Goal: Task Accomplishment & Management: Use online tool/utility

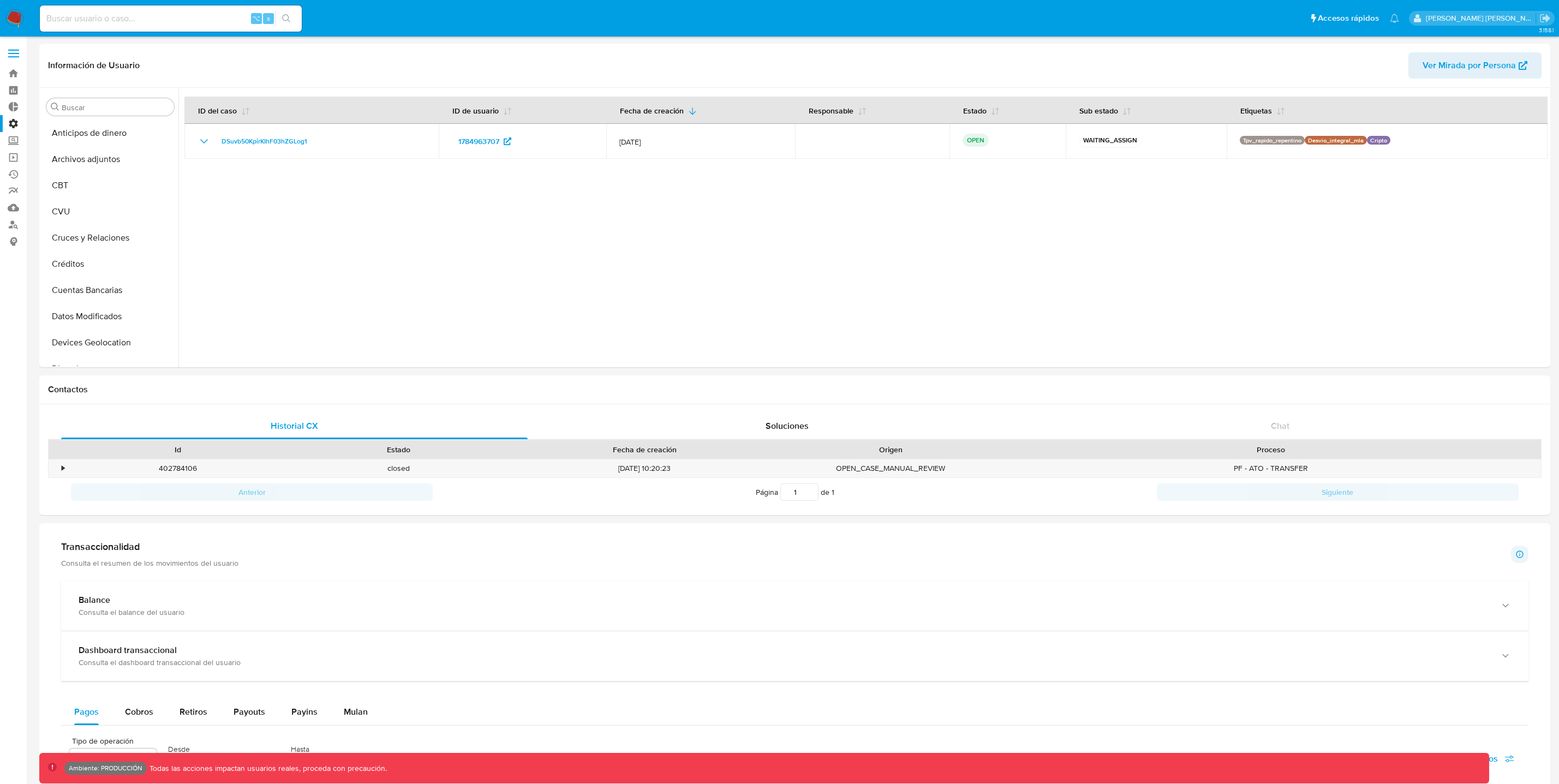
select select "10"
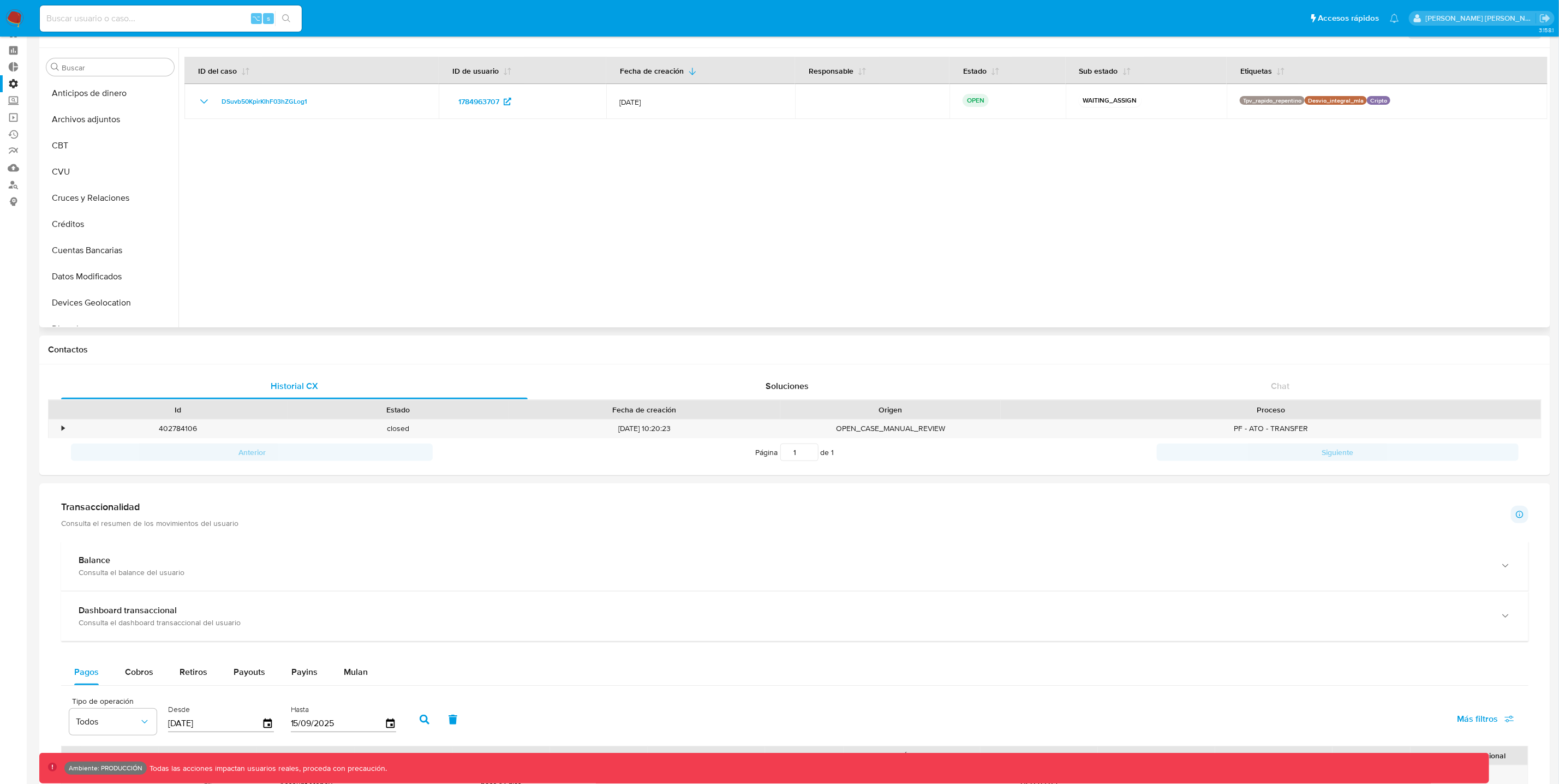
scroll to position [252, 0]
click at [15, 83] on label "Administración" at bounding box center [65, 83] width 130 height 17
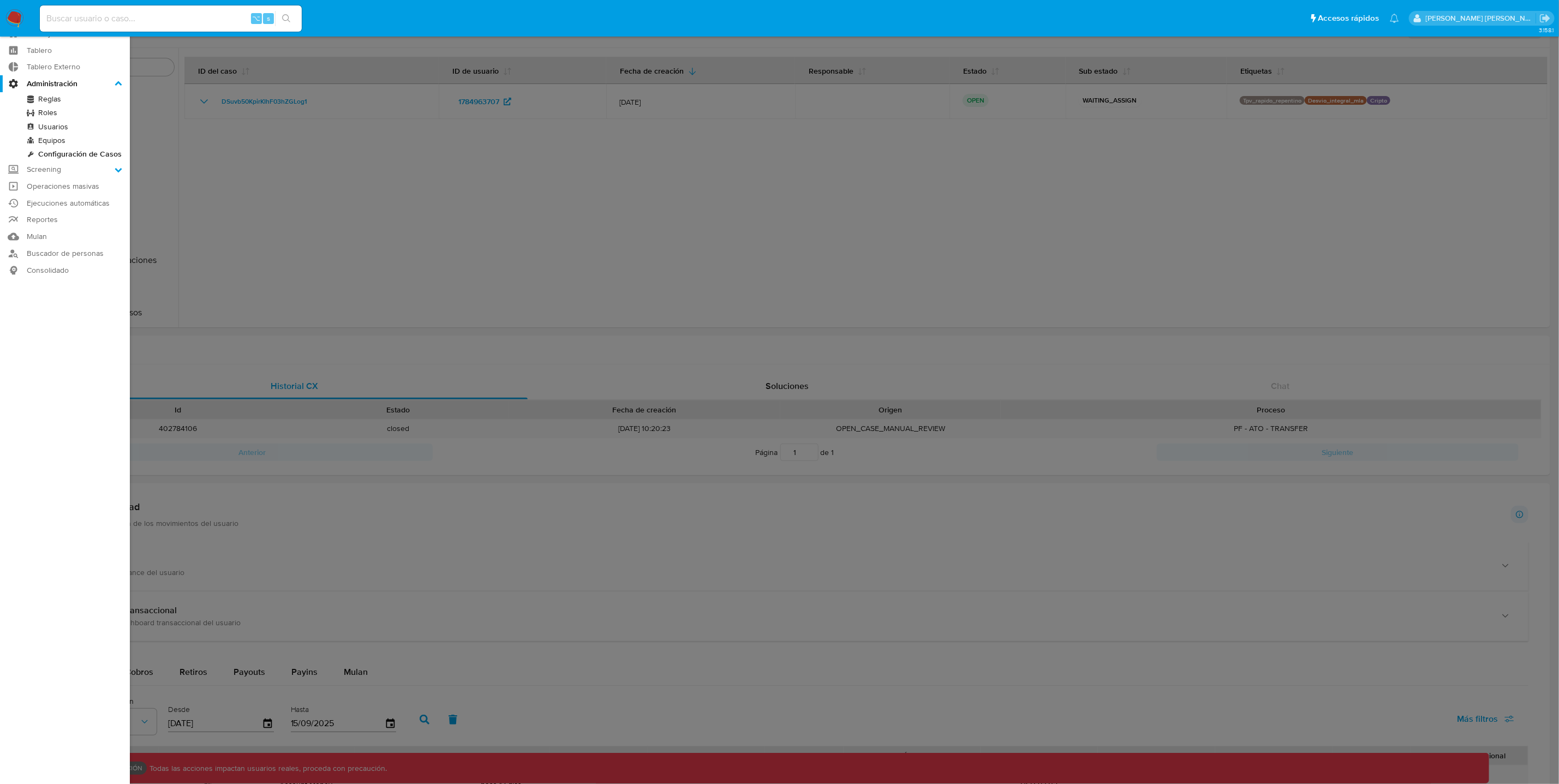
click at [0, 0] on input "Administración" at bounding box center [0, 0] width 0 height 0
click at [59, 155] on link "Configuración de Casos" at bounding box center [65, 154] width 130 height 14
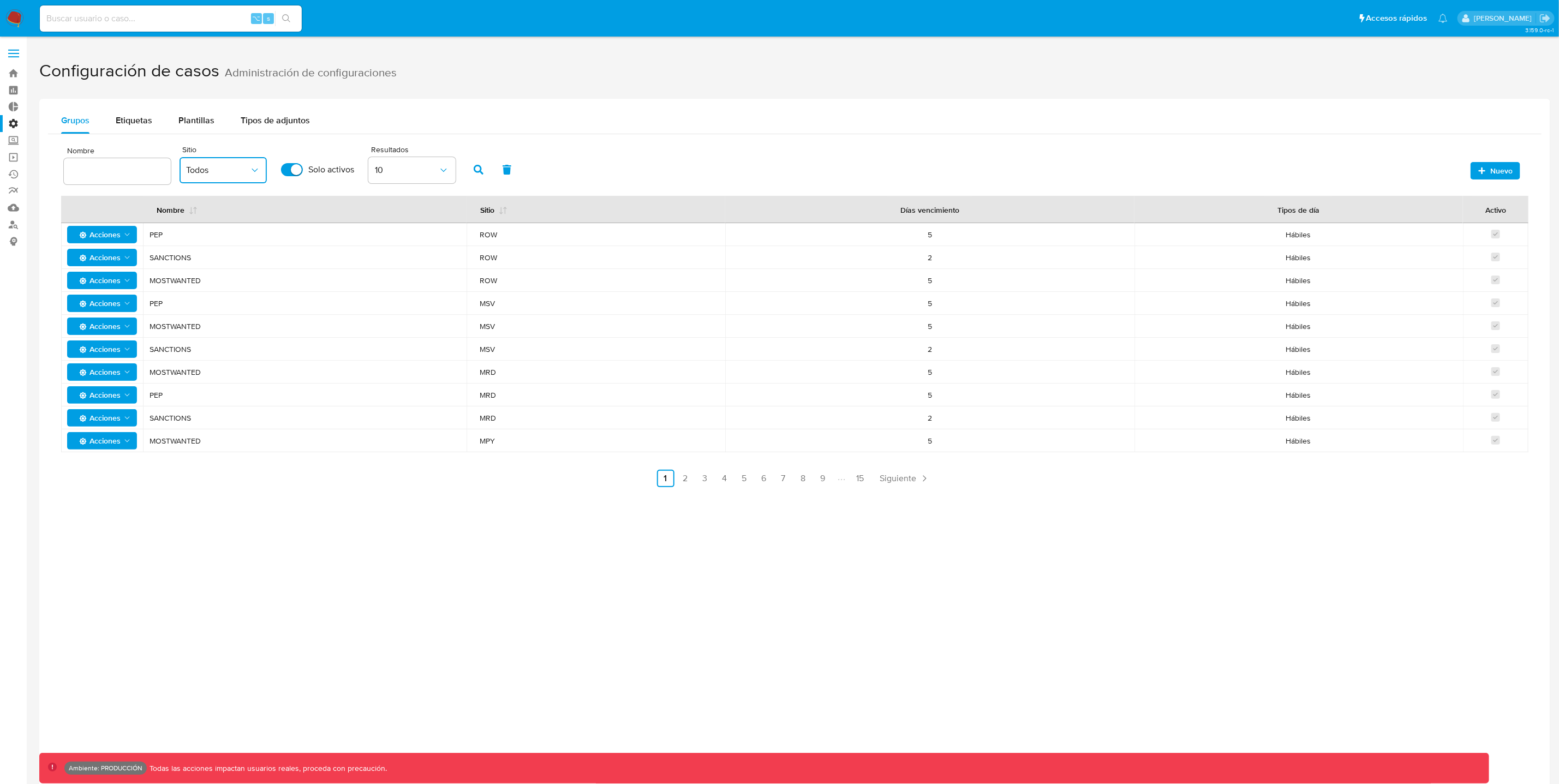
click at [230, 179] on button "Todos" at bounding box center [223, 170] width 88 height 26
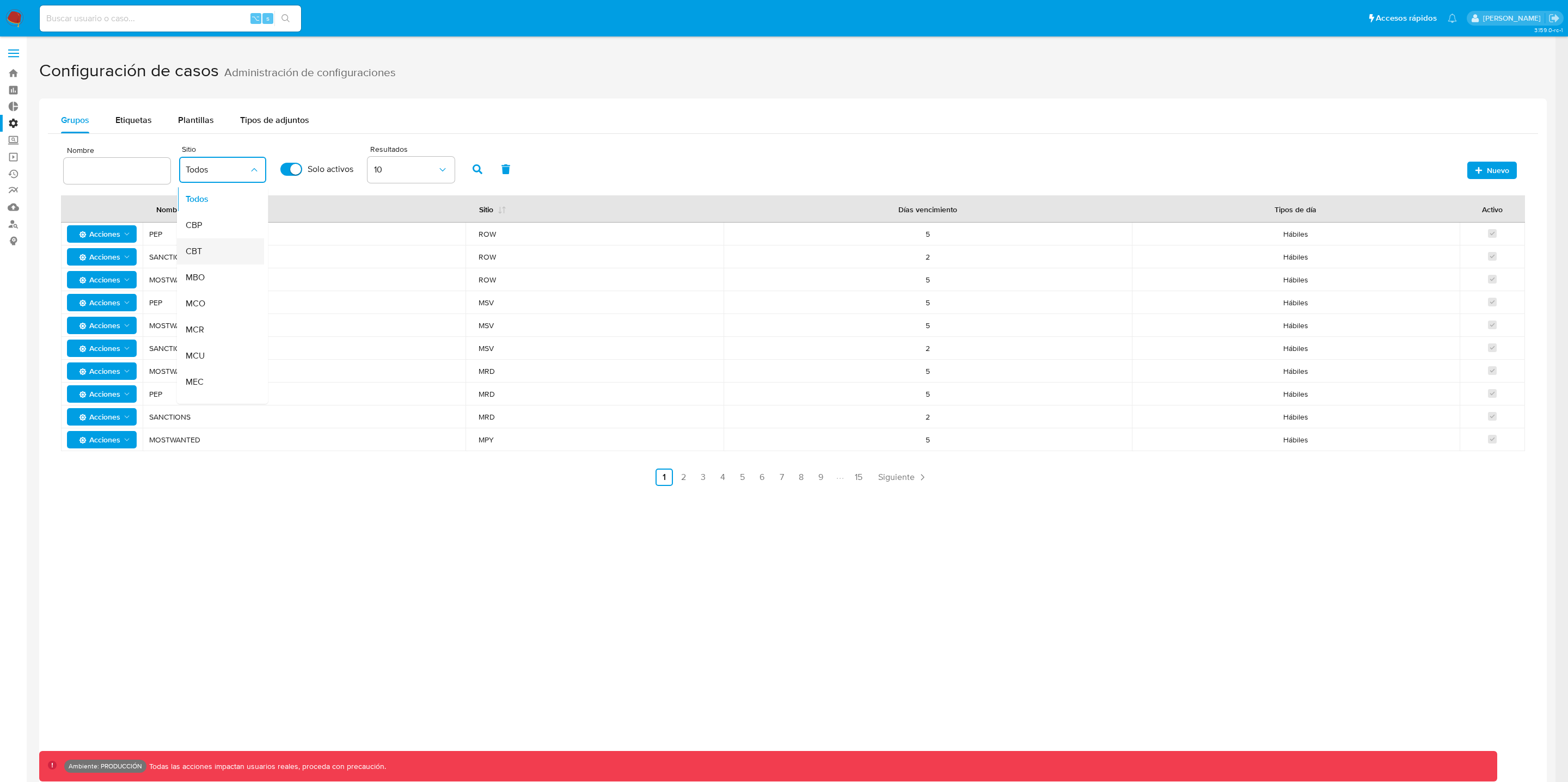
click at [205, 258] on div "CBT" at bounding box center [217, 251] width 63 height 26
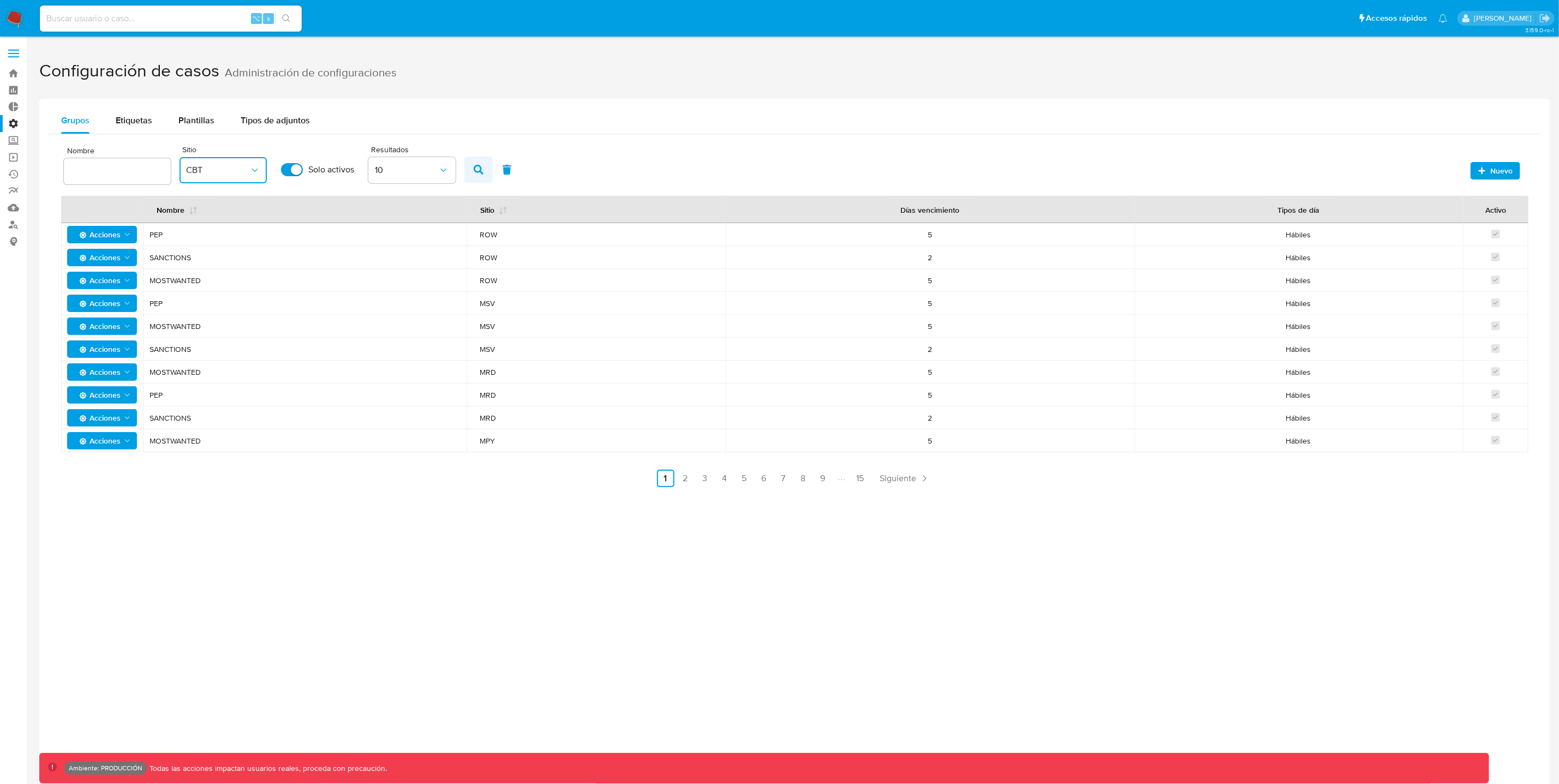
click at [469, 170] on button "button" at bounding box center [479, 170] width 28 height 26
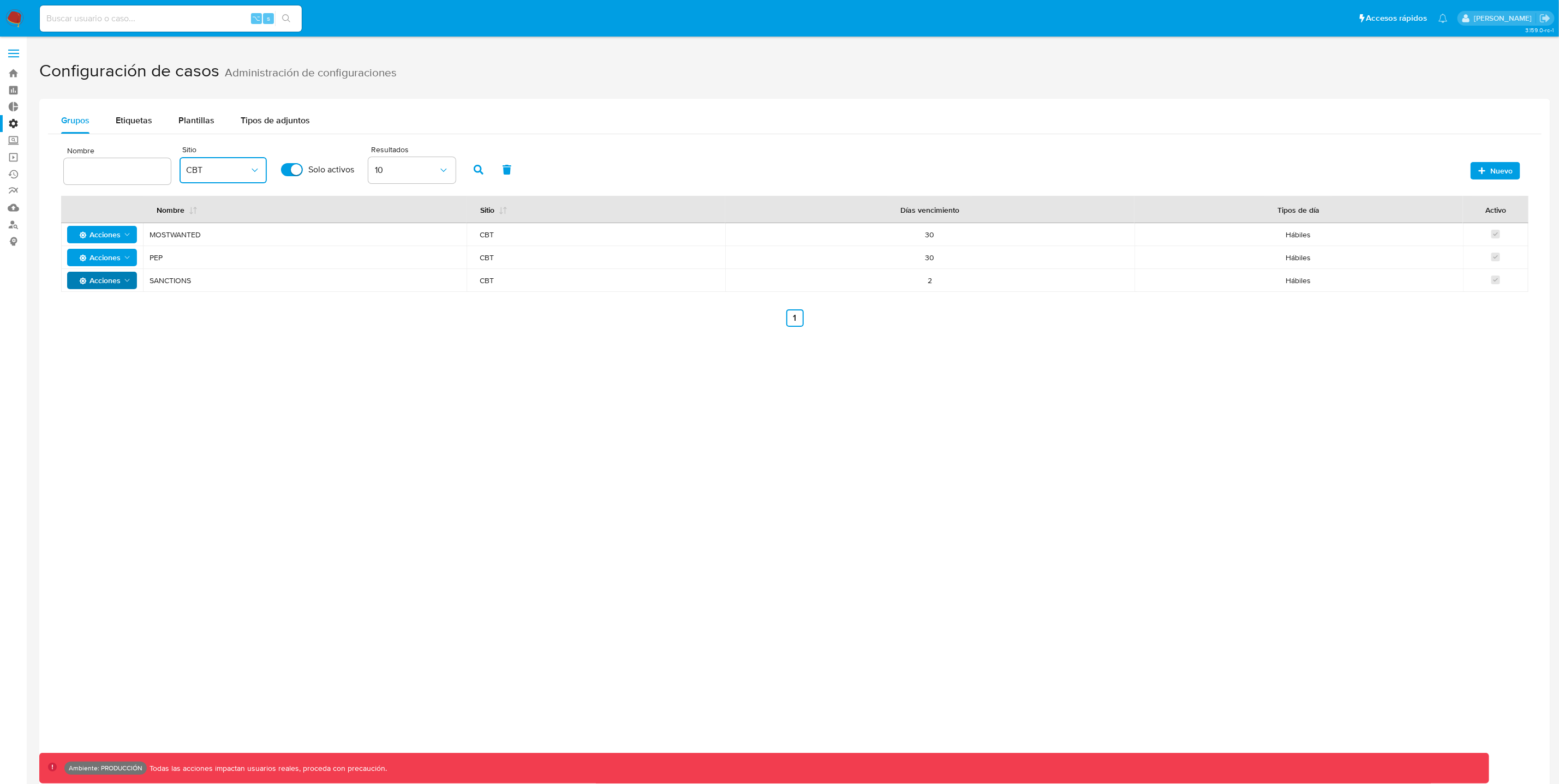
click at [133, 279] on button "Acciones" at bounding box center [102, 280] width 70 height 17
click at [276, 428] on div "Grupos Etiquetas Plantillas Tipos de adjuntos Nombre Sitio CBT Solo activos Res…" at bounding box center [795, 490] width 1511 height 784
click at [152, 123] on span "Etiquetas" at bounding box center [134, 120] width 36 height 12
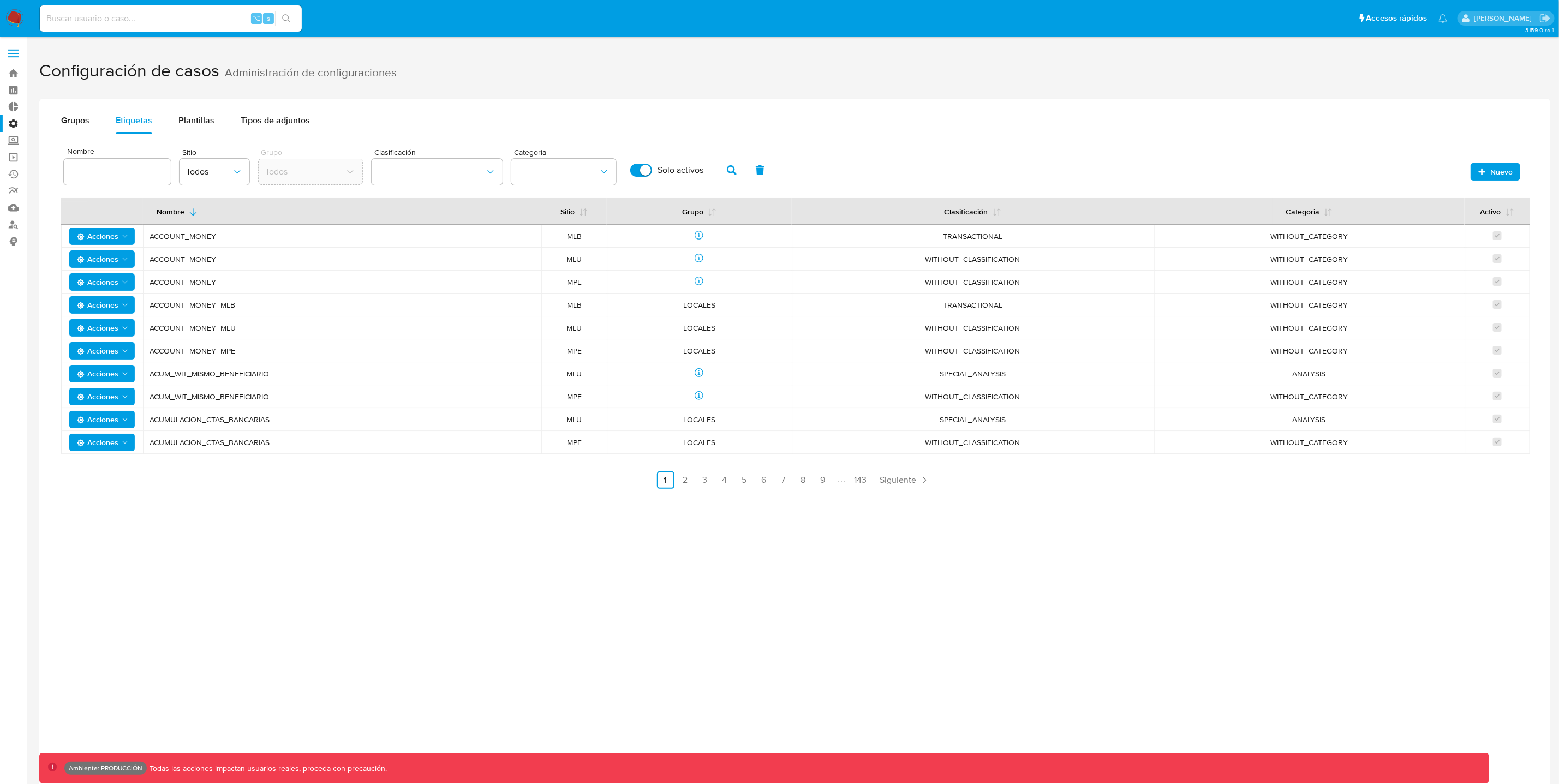
click at [221, 186] on div "Sitio Todos" at bounding box center [214, 166] width 70 height 46
click at [220, 181] on button "Todos" at bounding box center [214, 171] width 70 height 26
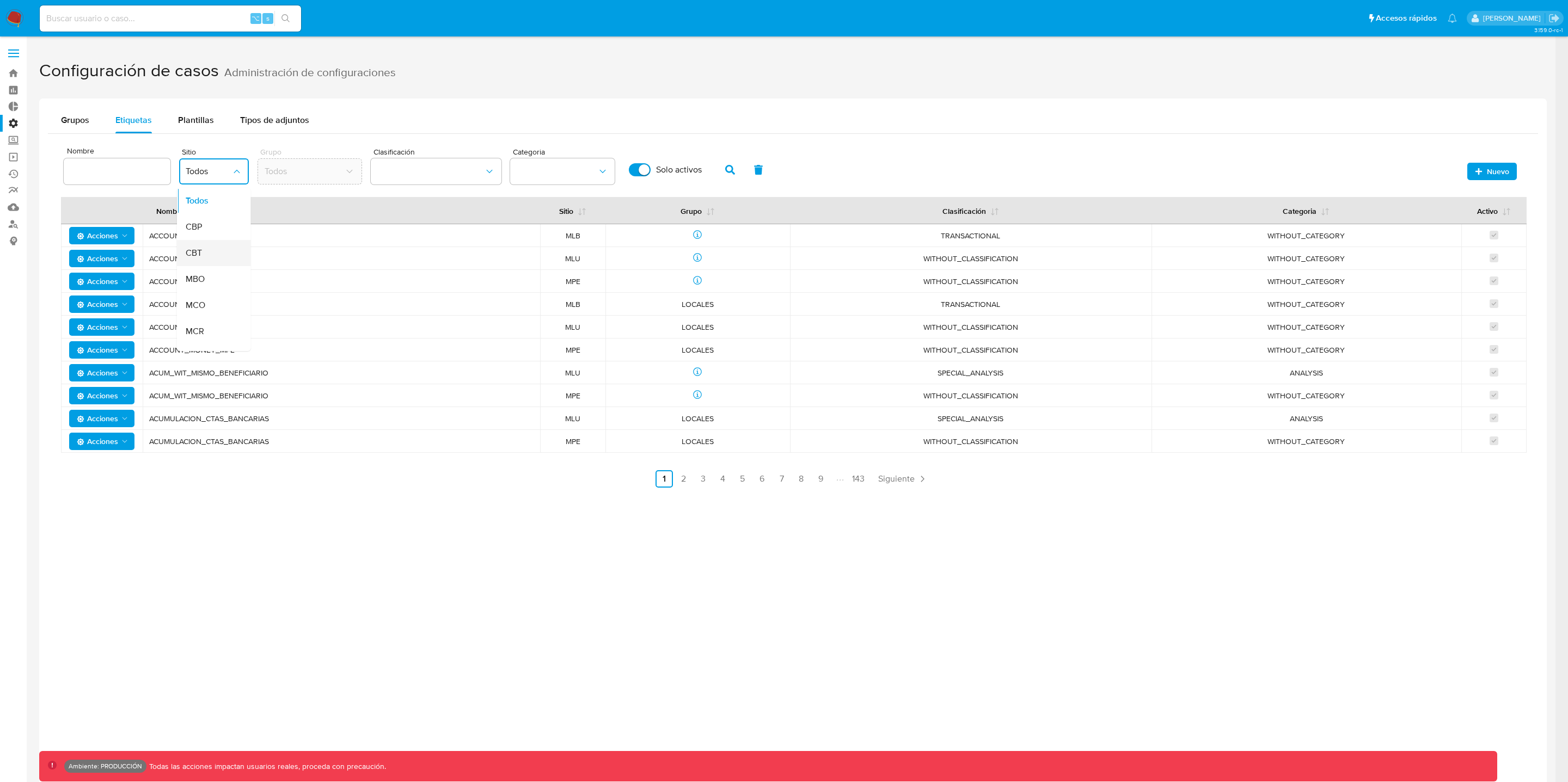
click at [204, 244] on div "CBT" at bounding box center [211, 253] width 50 height 26
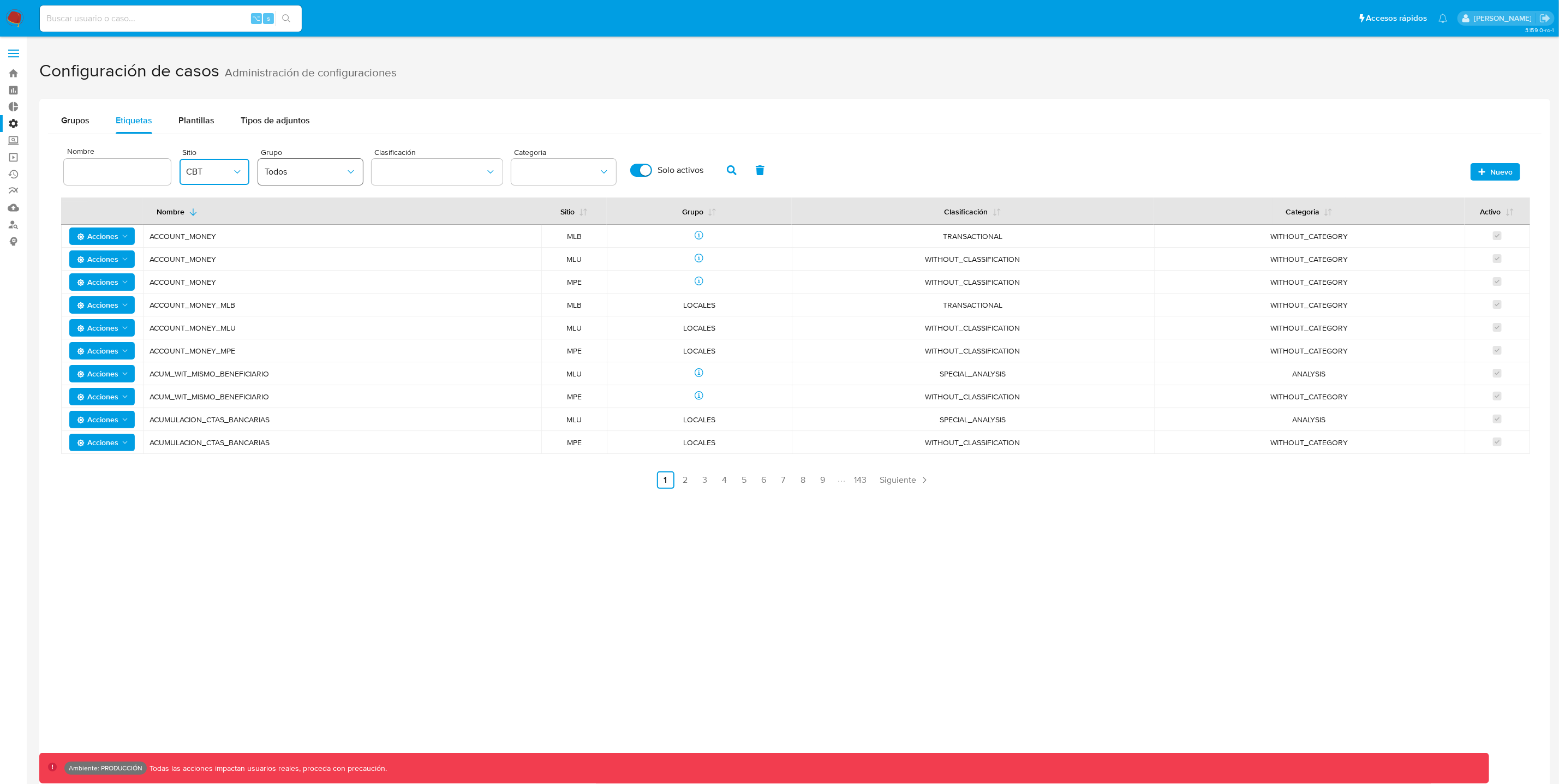
click at [291, 176] on span "Todos" at bounding box center [305, 172] width 81 height 11
click at [328, 117] on div "Grupos Etiquetas Plantillas Tipos de adjuntos" at bounding box center [801, 120] width 1506 height 26
click at [727, 170] on icon "button" at bounding box center [732, 170] width 10 height 10
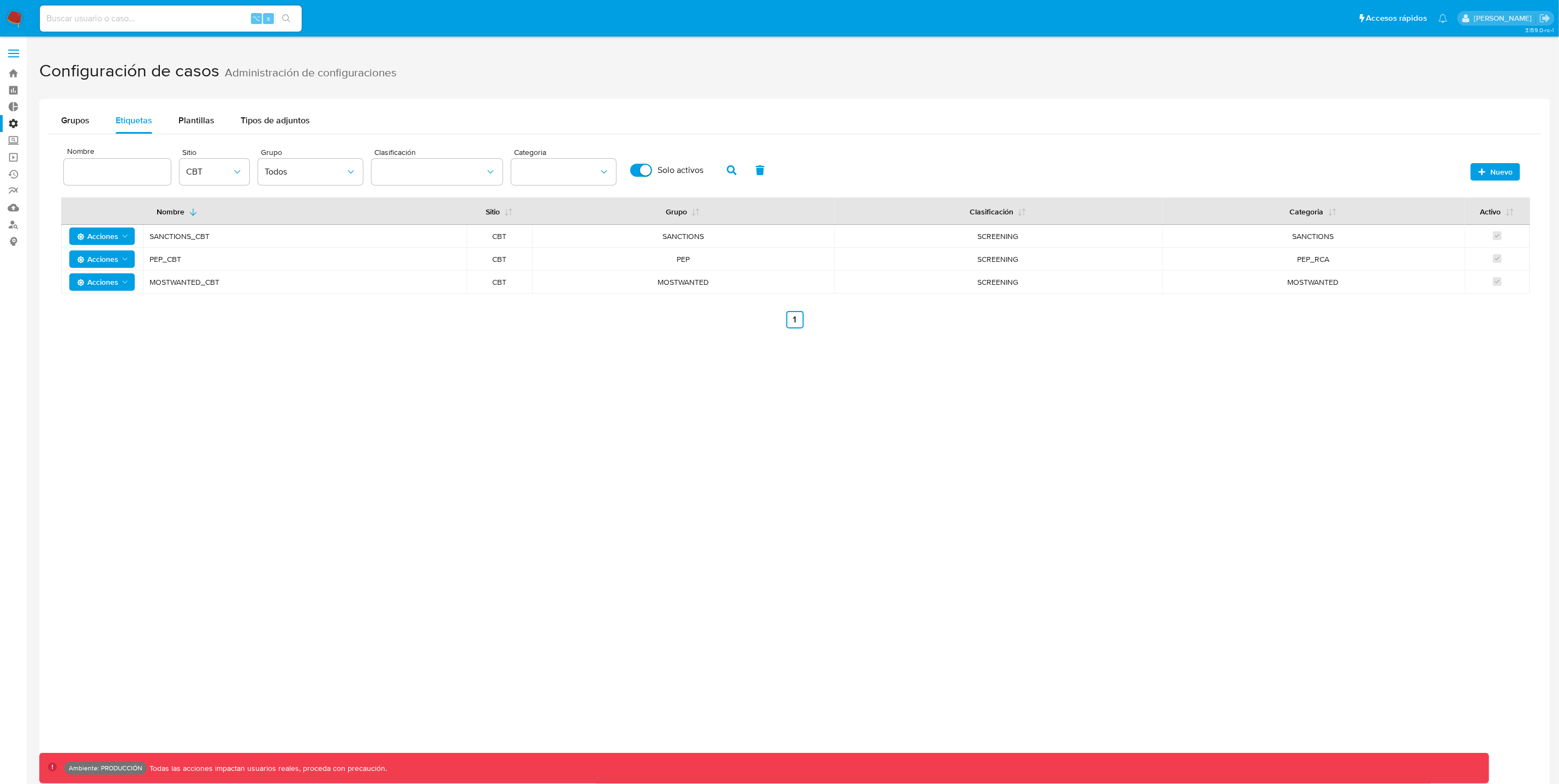
drag, startPoint x: 206, startPoint y: 236, endPoint x: 719, endPoint y: 237, distance: 513.0
click at [719, 237] on tr "Acciones SANCTIONS_CBT CBT SANCTIONS SCREENING SANCTIONS" at bounding box center [795, 236] width 1469 height 23
click at [17, 71] on link "Bandeja" at bounding box center [65, 73] width 130 height 17
